Goal: Find specific page/section: Locate item on page

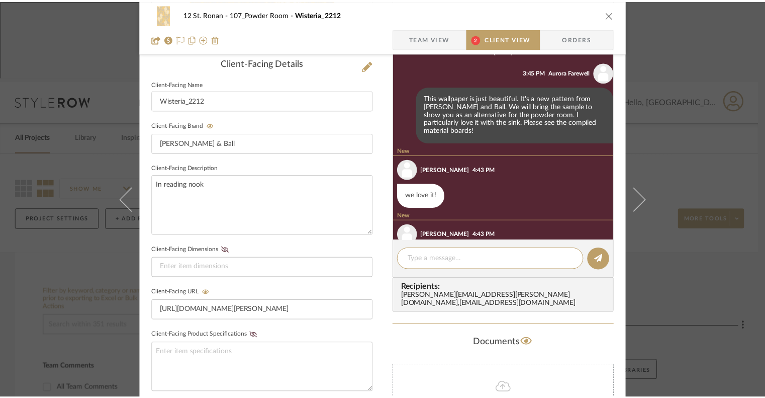
scroll to position [315, 0]
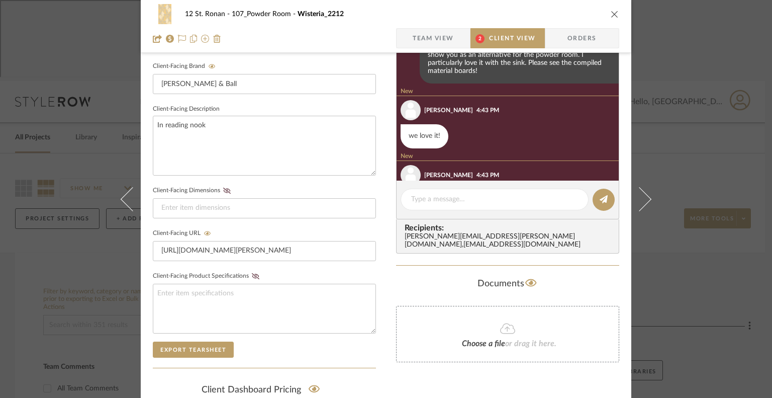
click at [611, 14] on icon "close" at bounding box center [615, 14] width 8 height 8
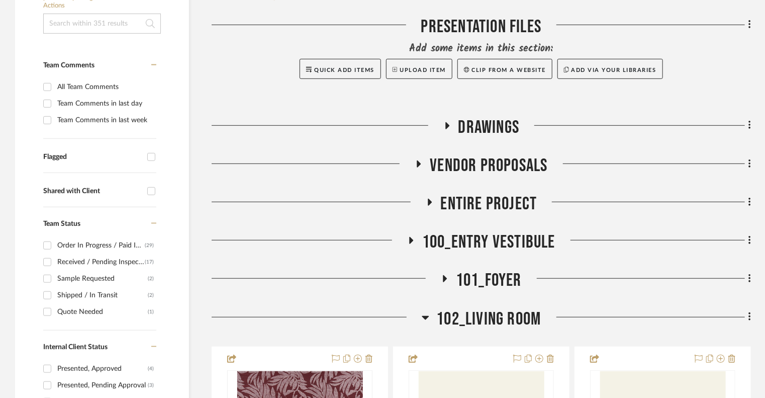
scroll to position [336, 0]
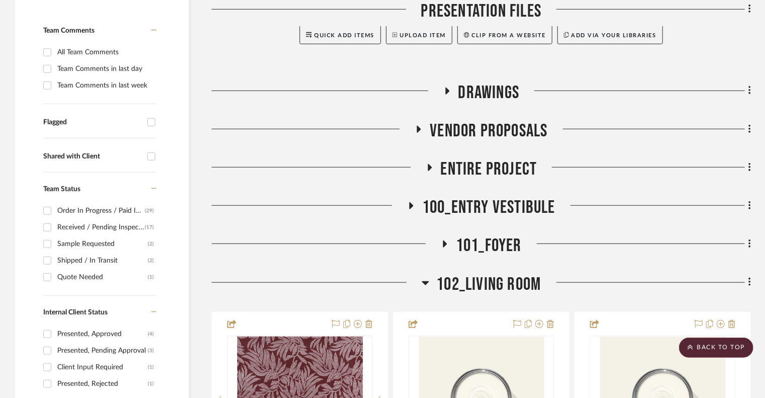
click at [424, 281] on icon at bounding box center [425, 283] width 7 height 4
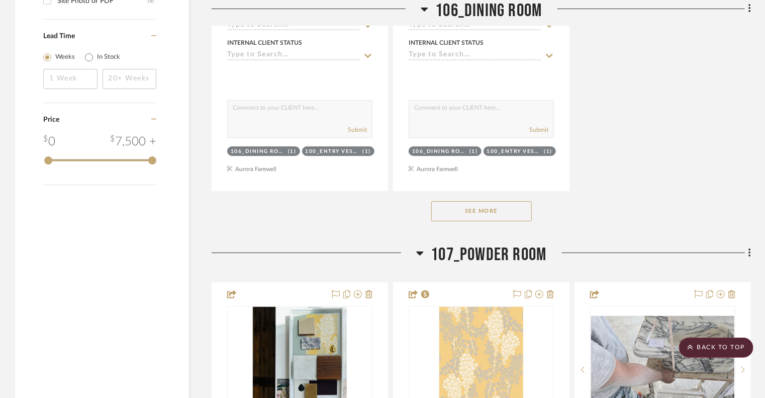
scroll to position [2083, 0]
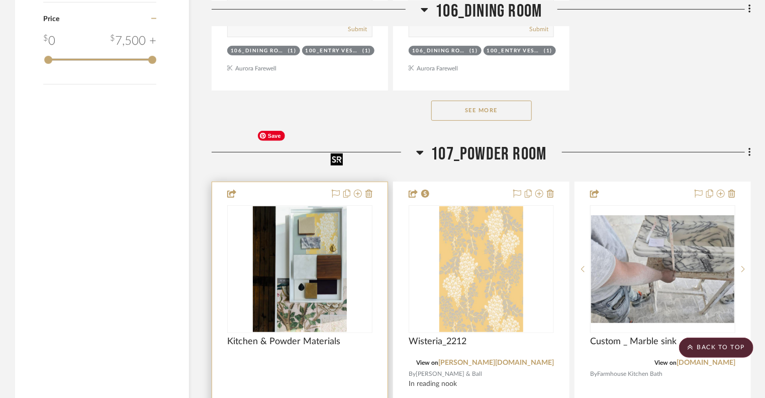
click at [294, 206] on img "0" at bounding box center [300, 269] width 94 height 126
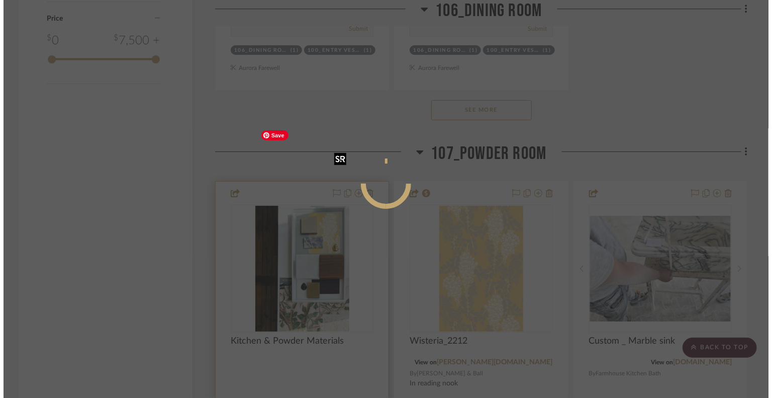
scroll to position [0, 0]
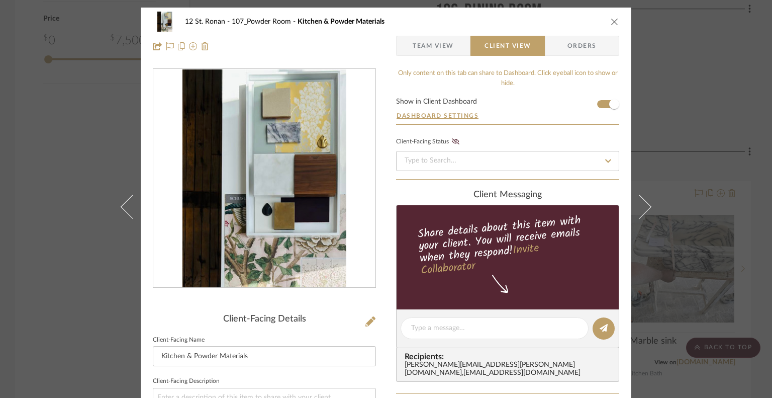
click at [613, 24] on icon "close" at bounding box center [615, 22] width 8 height 8
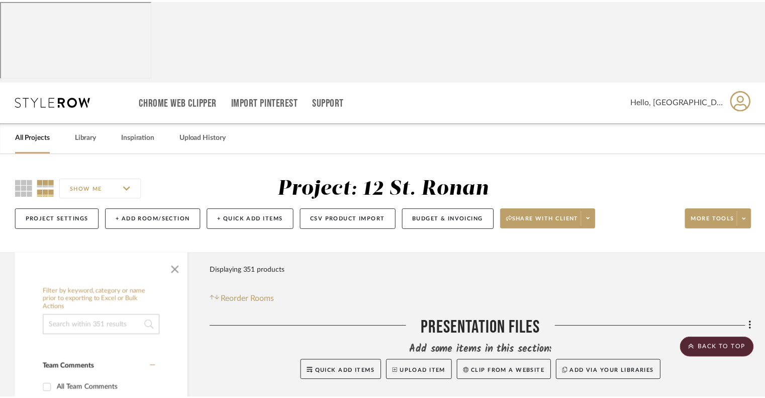
scroll to position [2083, 0]
